Goal: Use online tool/utility: Utilize a website feature to perform a specific function

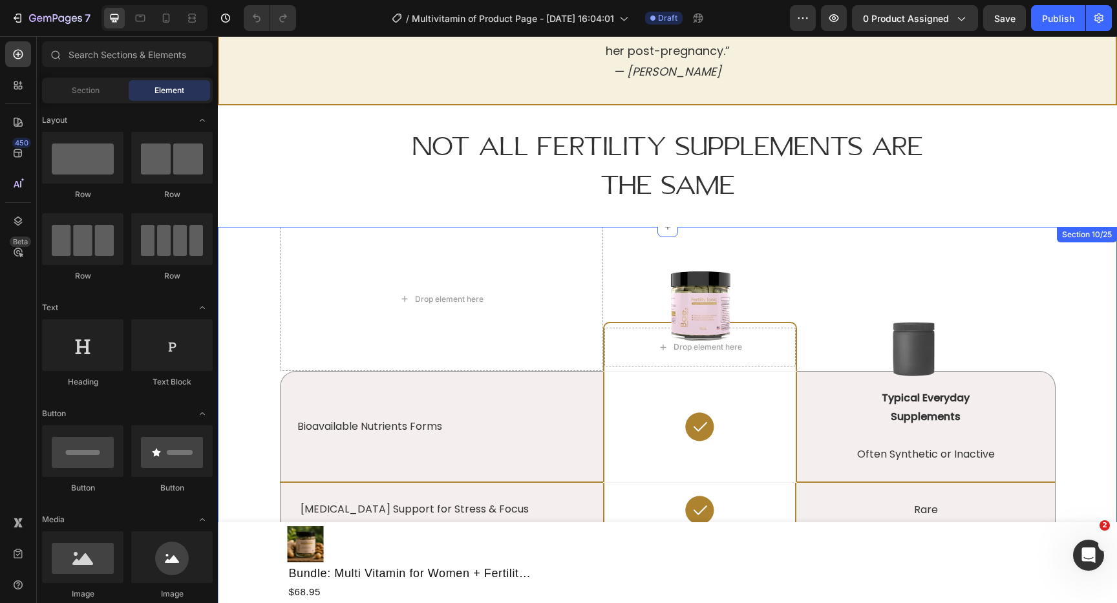
scroll to position [2516, 0]
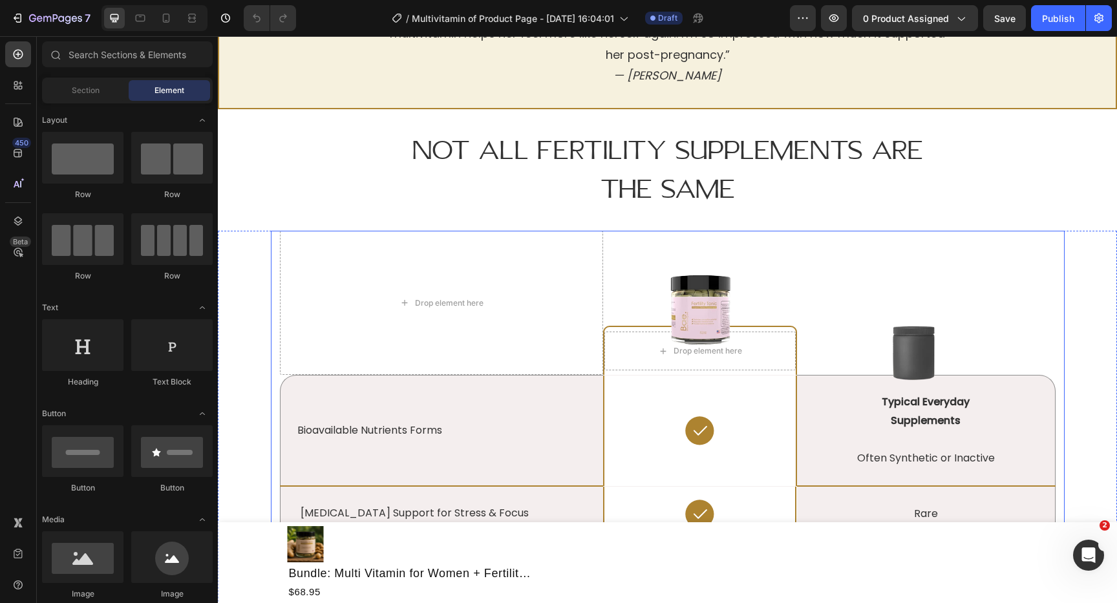
click at [273, 262] on div "Drop element here Image Drop element here Row Image Row Bioavailable Nutrients …" at bounding box center [668, 550] width 794 height 638
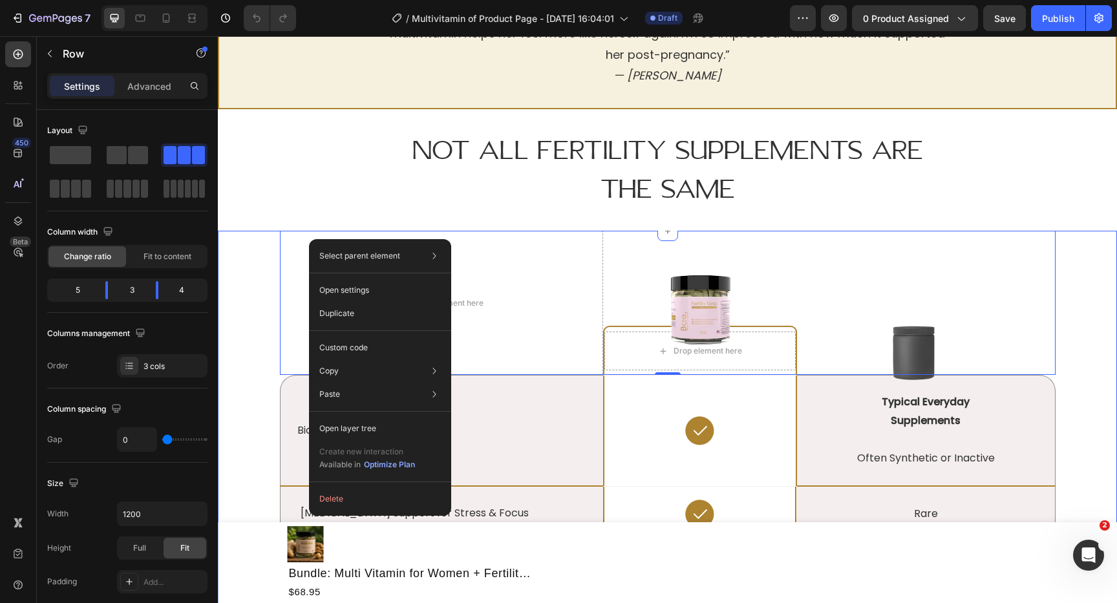
click at [267, 362] on div "Drop element here Image Drop element here Row Image Row 0 Bioavailable Nutrient…" at bounding box center [666, 599] width 879 height 736
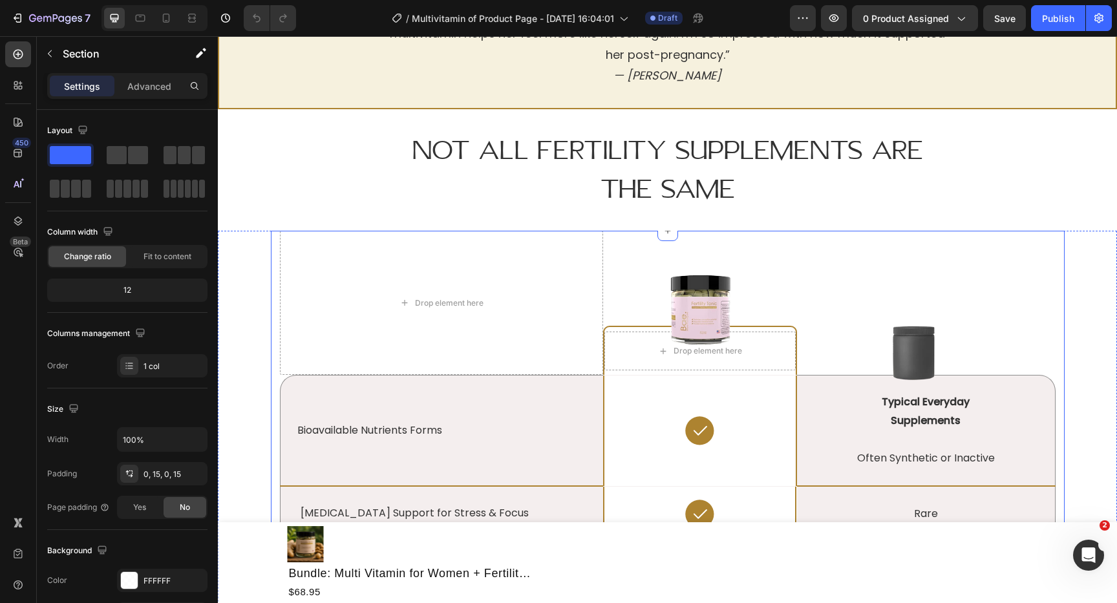
click at [277, 369] on div "Drop element here Image Drop element here Row Image Row Bioavailable Nutrients …" at bounding box center [668, 550] width 794 height 638
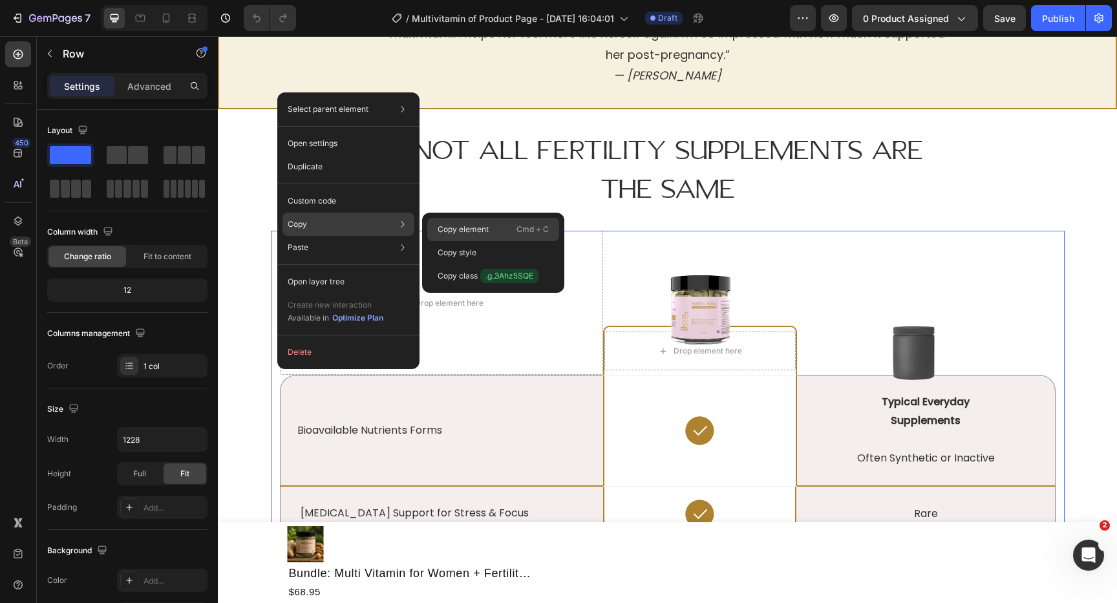
click at [458, 221] on div "Copy element Cmd + C" at bounding box center [493, 229] width 132 height 23
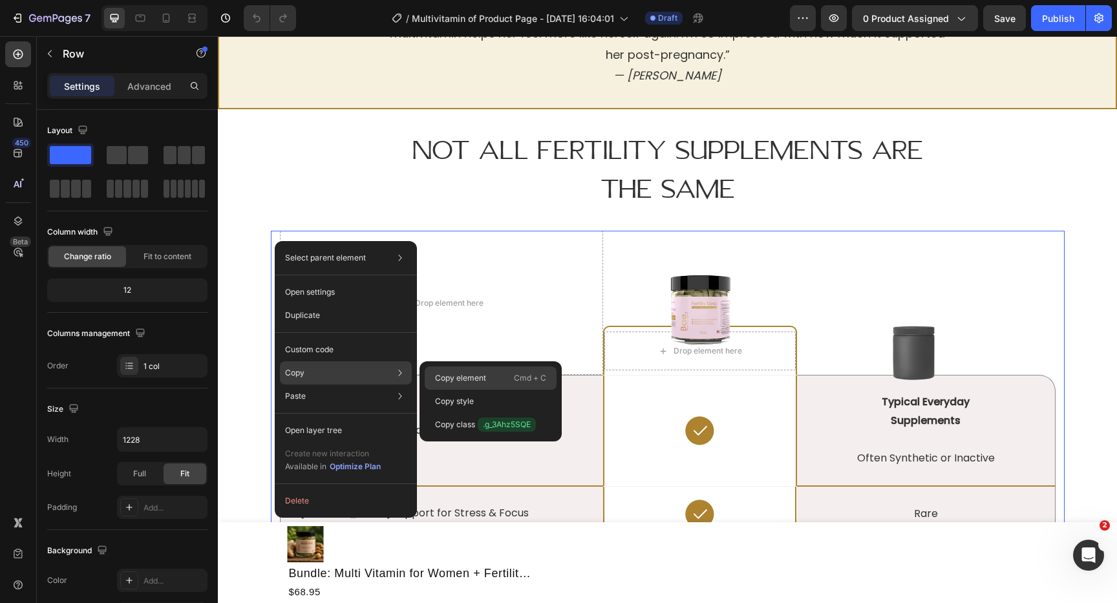
click at [461, 380] on p "Copy element" at bounding box center [460, 378] width 51 height 12
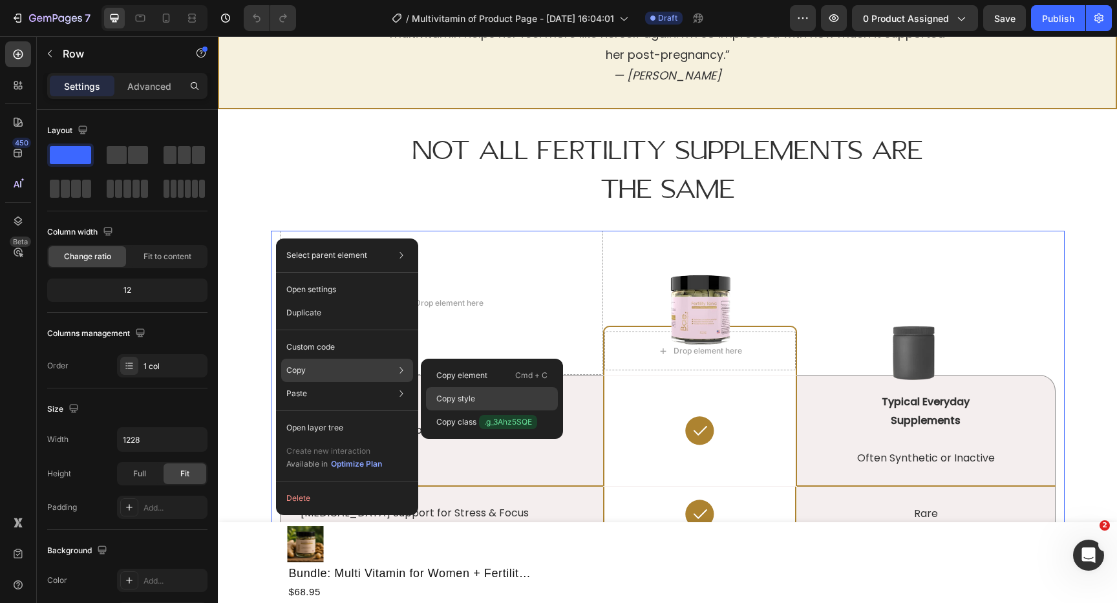
click at [452, 400] on p "Copy style" at bounding box center [455, 399] width 39 height 12
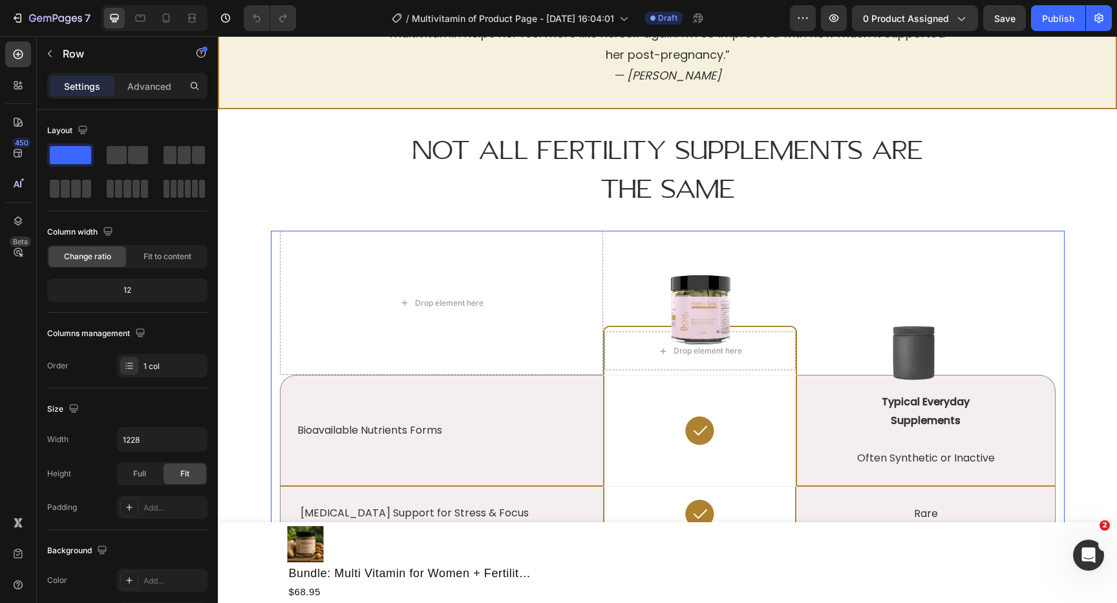
click at [273, 250] on div "Drop element here Image Drop element here Row Image Row Bioavailable Nutrients …" at bounding box center [668, 550] width 794 height 638
click at [161, 85] on p "Advanced" at bounding box center [149, 86] width 44 height 14
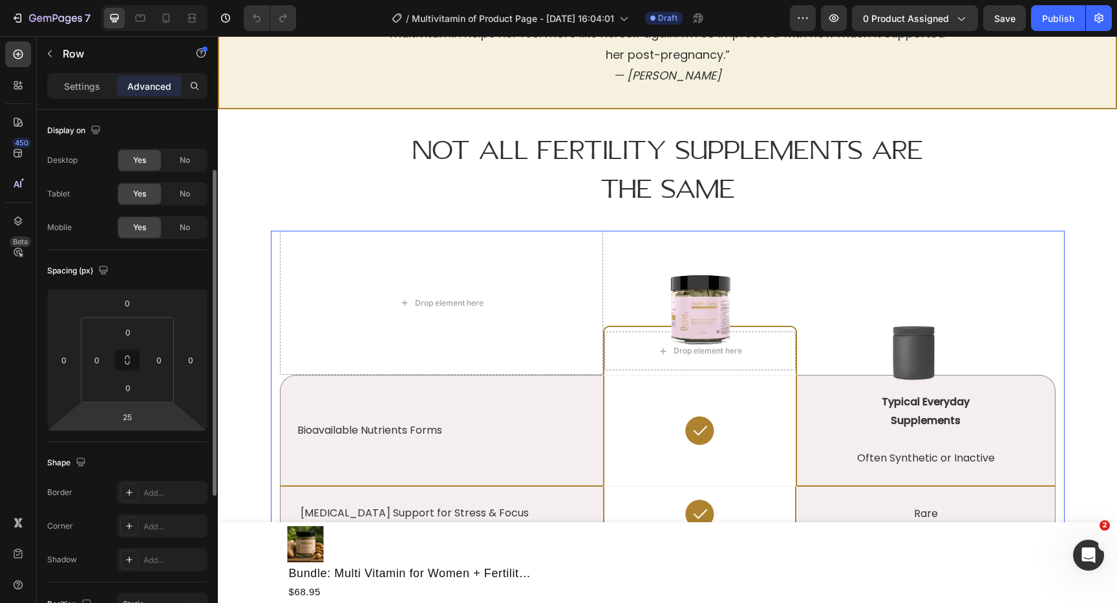
scroll to position [332, 0]
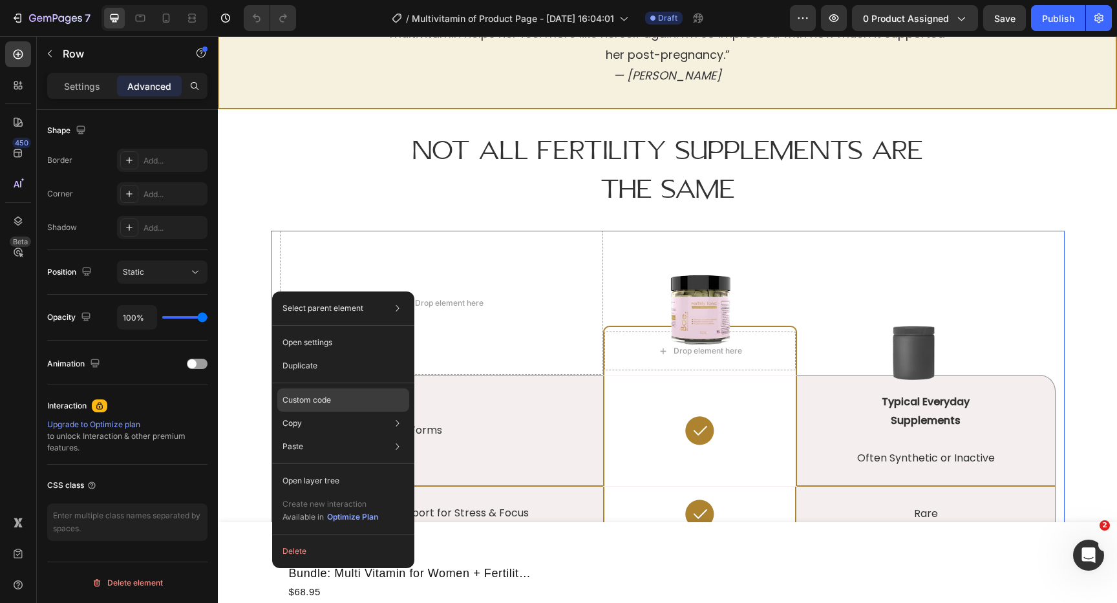
click at [342, 390] on div "Custom code" at bounding box center [343, 399] width 132 height 23
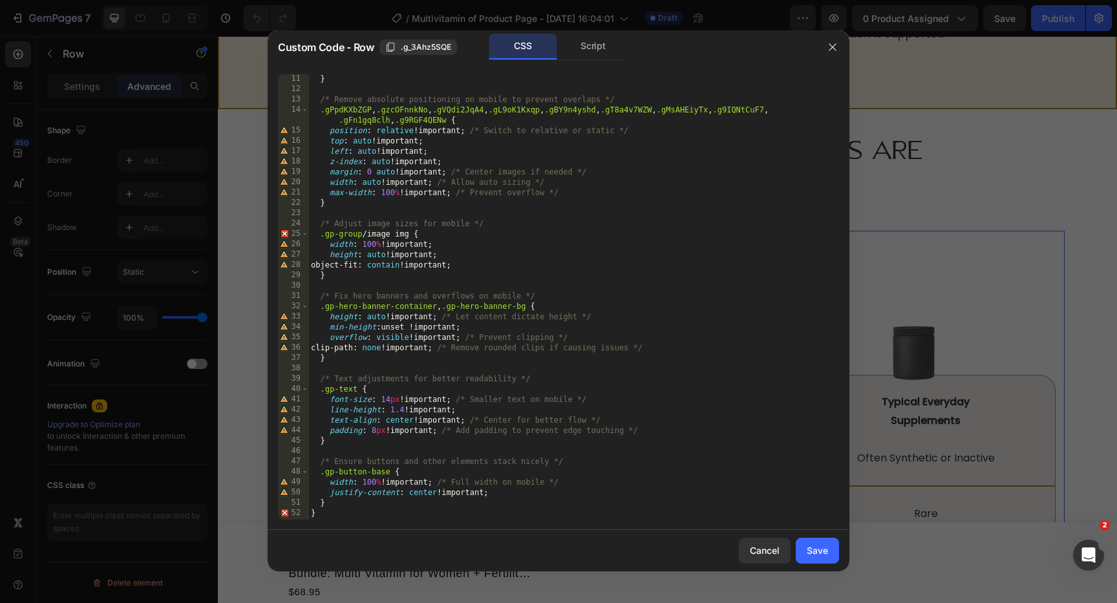
scroll to position [0, 0]
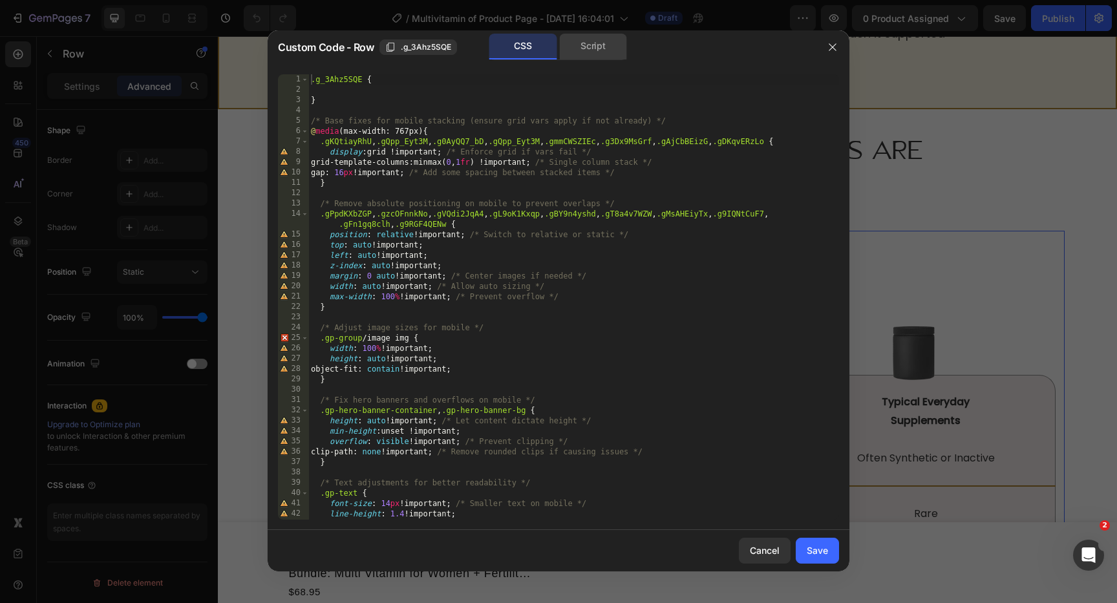
click at [591, 44] on div "Script" at bounding box center [593, 47] width 68 height 26
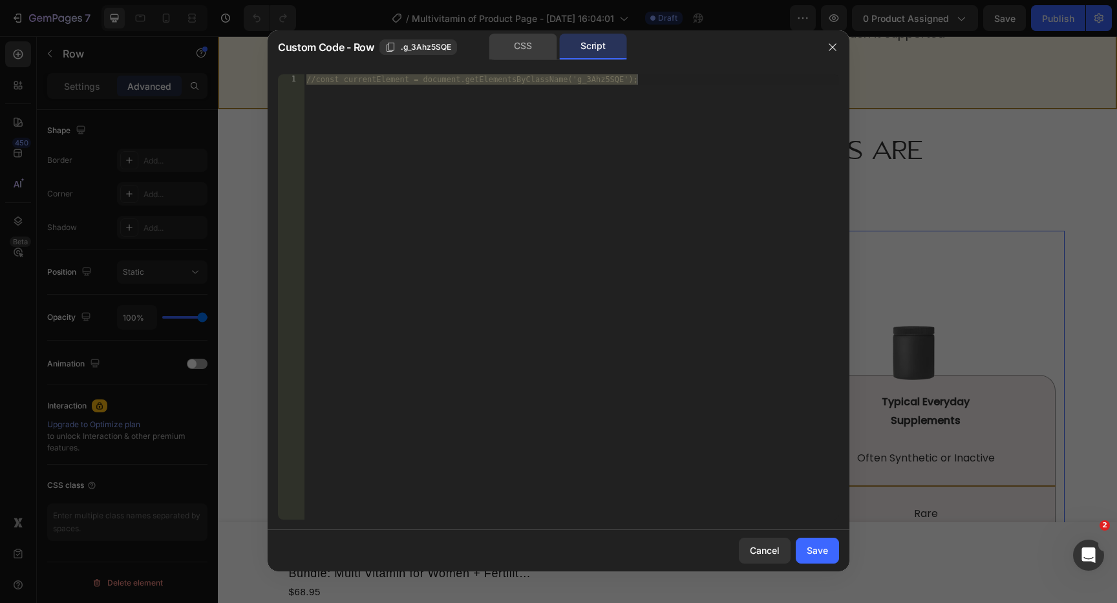
click at [538, 46] on div "CSS" at bounding box center [523, 47] width 68 height 26
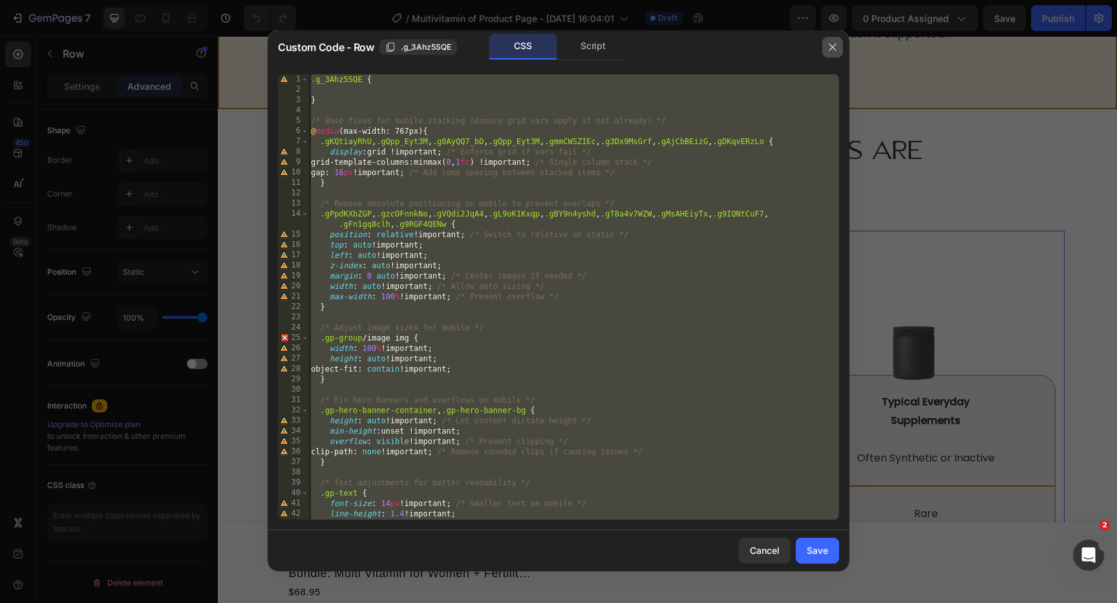
click at [834, 43] on icon "button" at bounding box center [832, 47] width 10 height 10
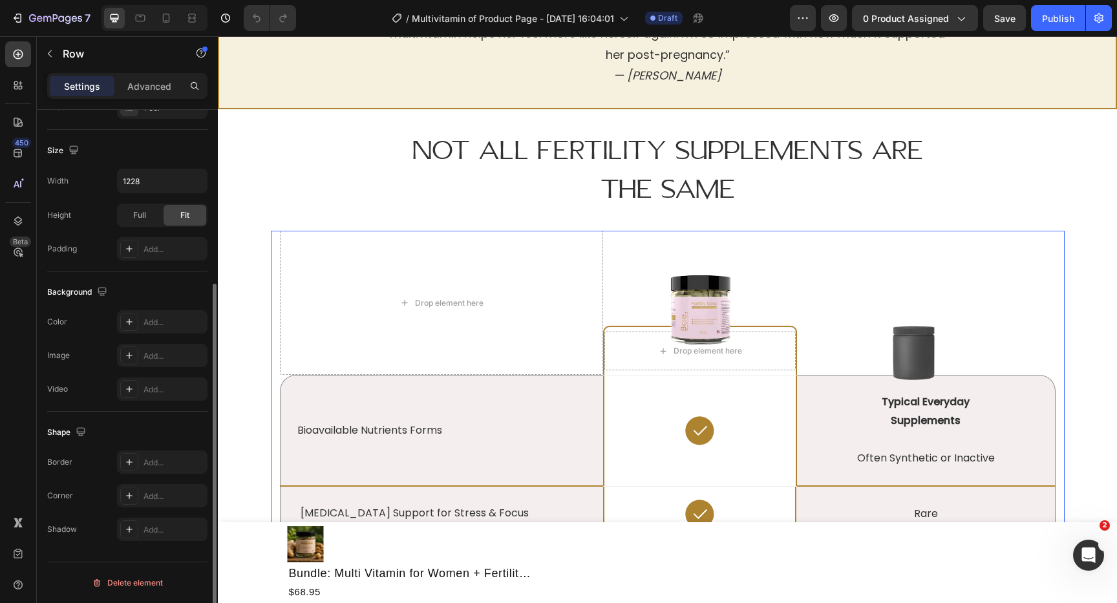
scroll to position [258, 0]
click at [275, 243] on div "Drop element here Image Drop element here Row Image Row Bioavailable Nutrients …" at bounding box center [668, 550] width 794 height 638
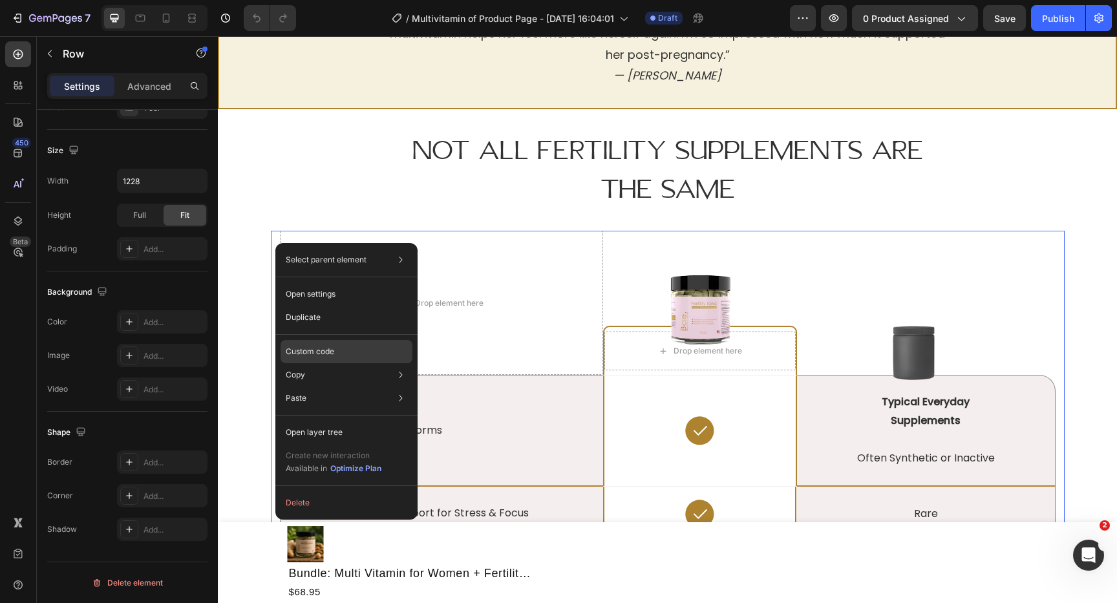
click at [331, 353] on p "Custom code" at bounding box center [310, 352] width 48 height 12
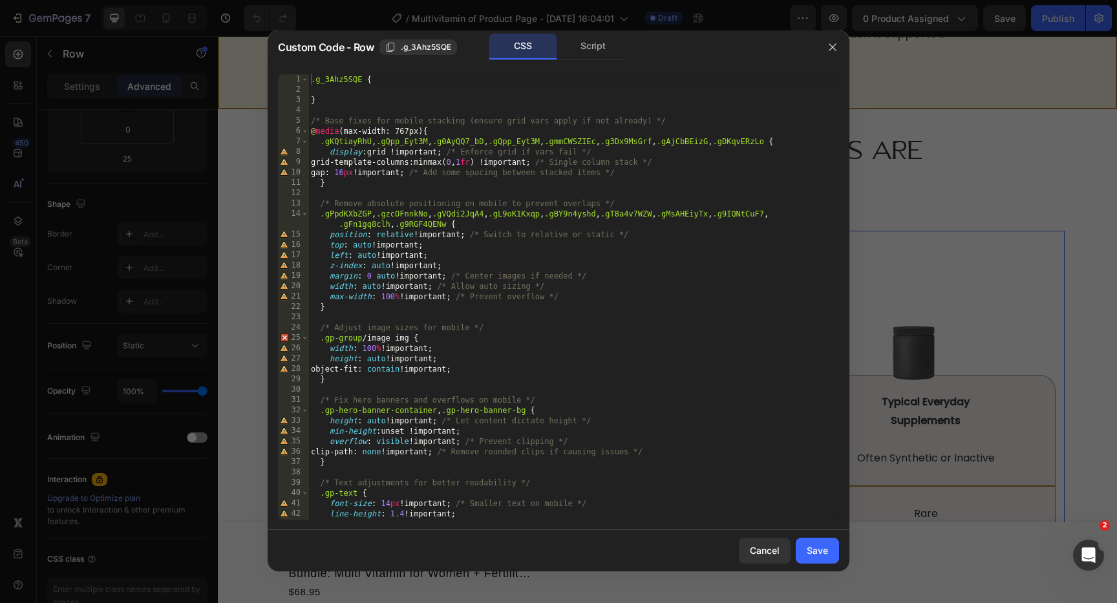
scroll to position [0, 0]
click at [402, 134] on div ".g_3Ahz5SQE { } /* Base fixes for mobile stacking (ensure grid vars apply if no…" at bounding box center [573, 307] width 531 height 466
type textarea "@media (max-width: 767px) {"
click at [830, 37] on button "button" at bounding box center [832, 47] width 21 height 21
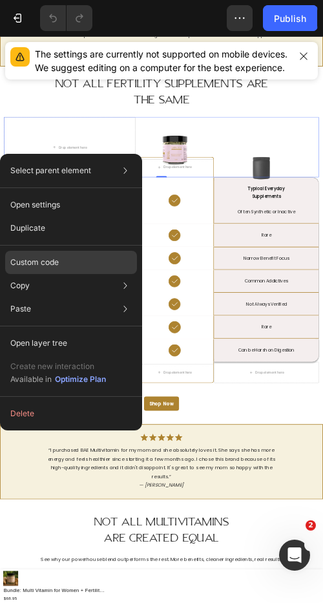
click at [113, 260] on div "Custom code" at bounding box center [71, 262] width 132 height 23
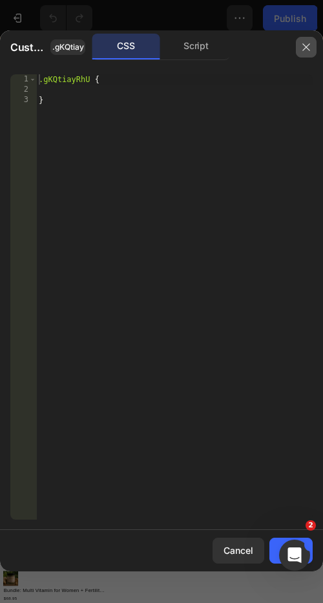
click at [311, 39] on button "button" at bounding box center [306, 47] width 21 height 21
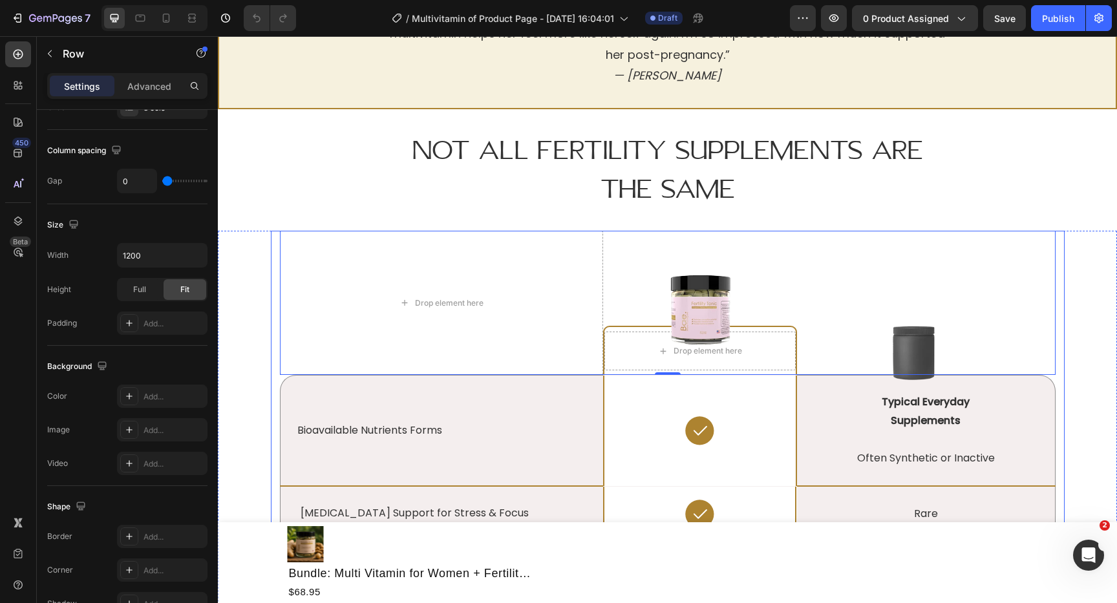
click at [275, 251] on div "Drop element here Image Drop element here Row Image Row 0 Bioavailable Nutrient…" at bounding box center [668, 550] width 794 height 638
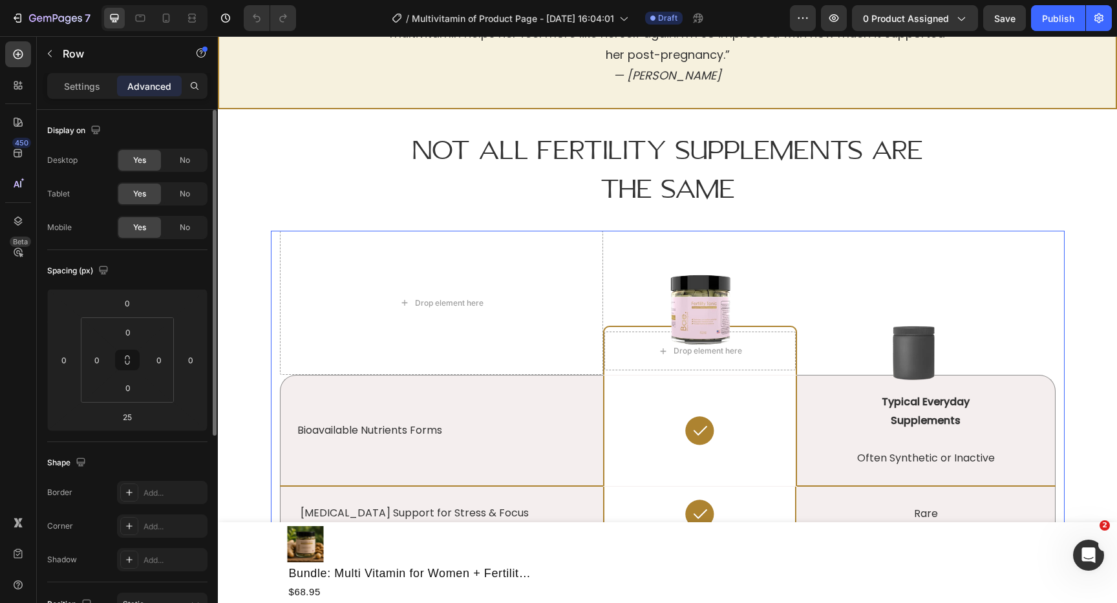
click at [275, 251] on div "Drop element here Image Drop element here Row Image Row Bioavailable Nutrients …" at bounding box center [668, 550] width 794 height 638
click at [273, 255] on div "Drop element here Image Drop element here Row Image Row Bioavailable Nutrients …" at bounding box center [668, 550] width 794 height 638
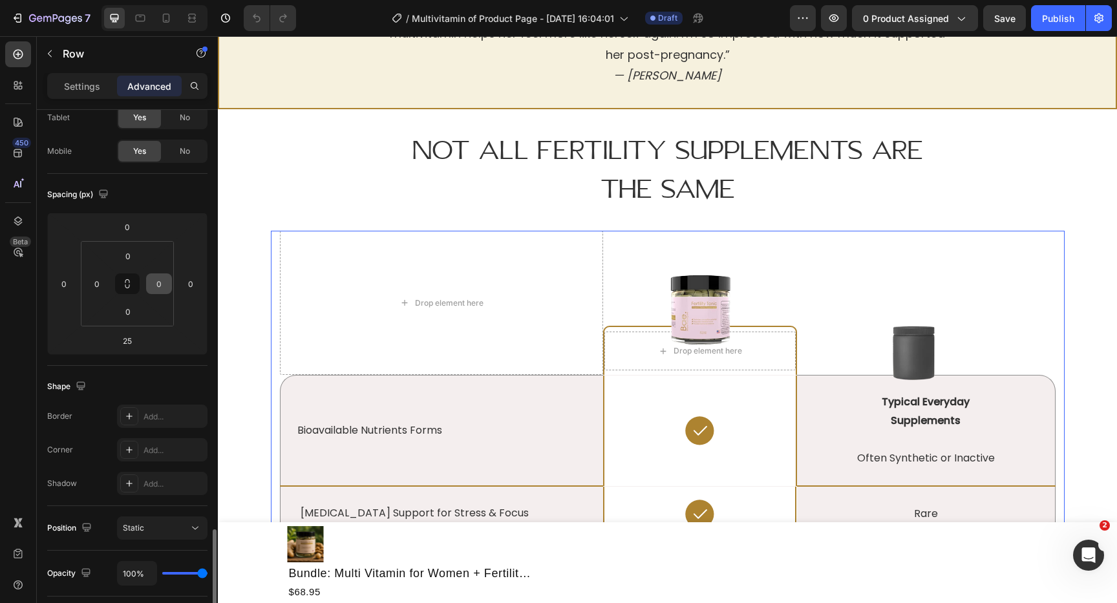
scroll to position [332, 0]
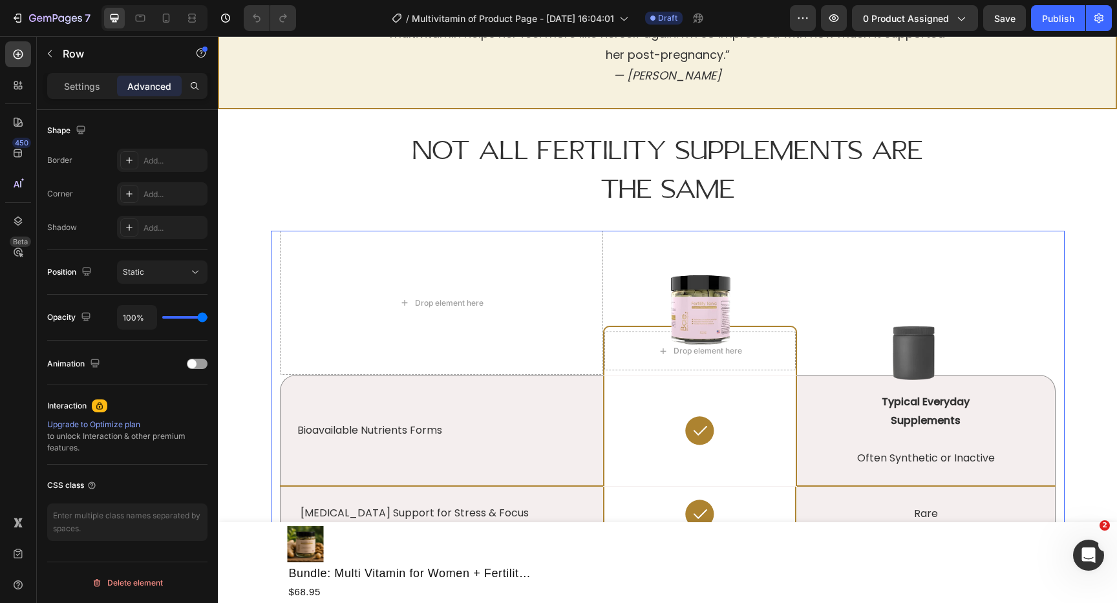
click at [274, 262] on div "Drop element here Image Drop element here Row Image Row Bioavailable Nutrients …" at bounding box center [668, 550] width 794 height 638
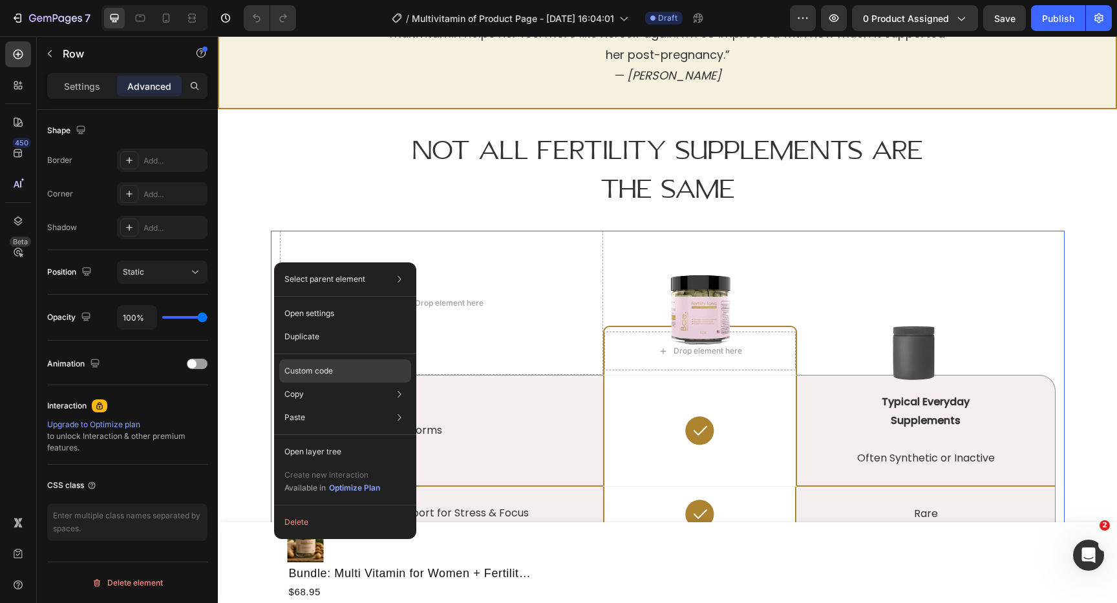
click at [299, 361] on div "Custom code" at bounding box center [345, 370] width 132 height 23
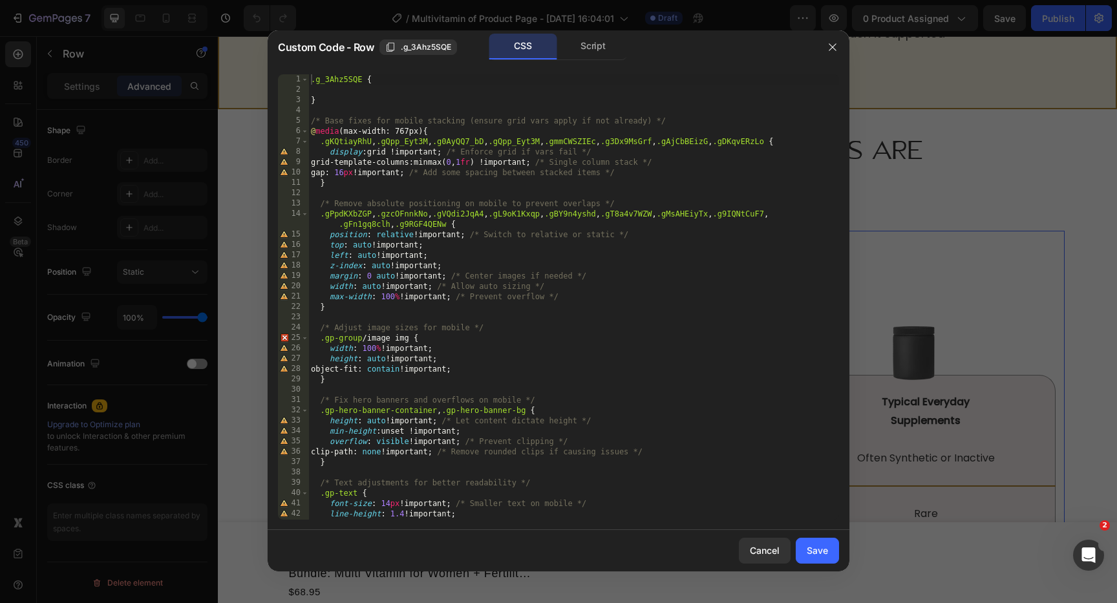
click at [940, 103] on div at bounding box center [558, 301] width 1117 height 603
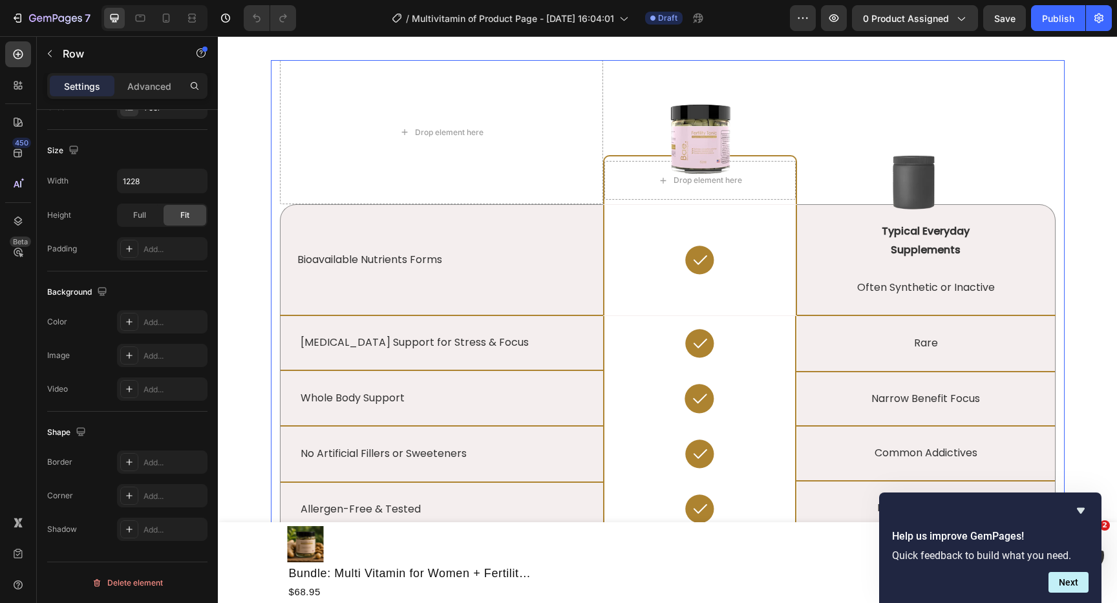
scroll to position [2607, 0]
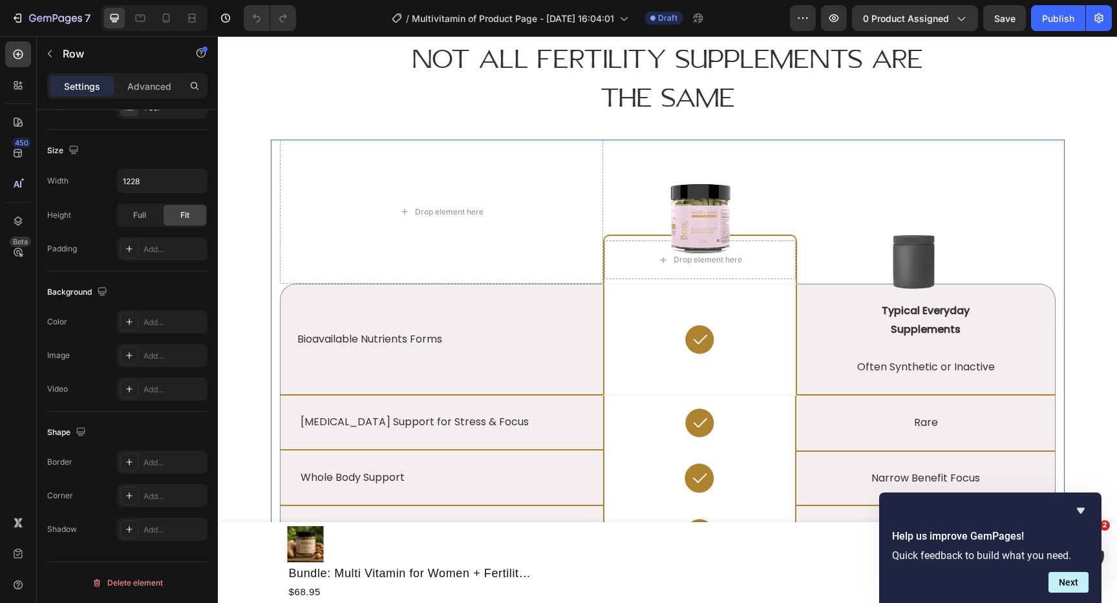
click at [276, 142] on div "Drop element here Image Drop element here Row Image Row Bioavailable Nutrients …" at bounding box center [668, 459] width 794 height 638
click at [271, 145] on div "Drop element here Image Drop element here Row Image Row Bioavailable Nutrients …" at bounding box center [668, 459] width 794 height 638
